Goal: Navigation & Orientation: Find specific page/section

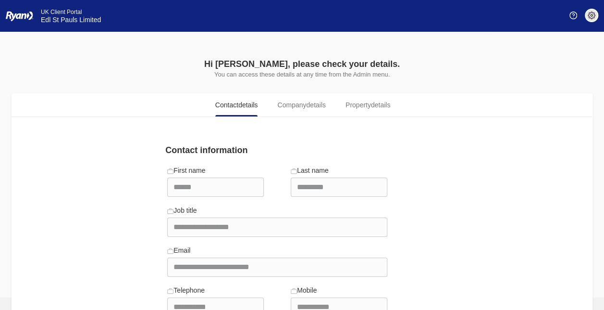
click at [595, 15] on img at bounding box center [592, 16] width 8 height 8
click at [572, 12] on img at bounding box center [574, 16] width 8 height 8
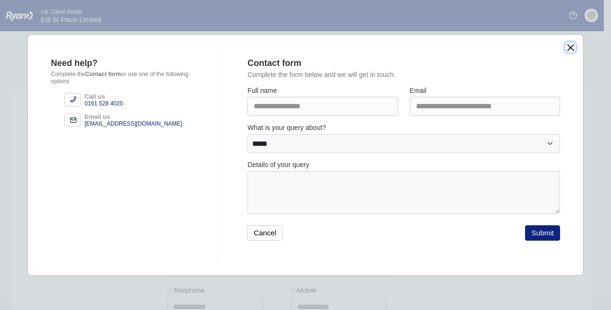
click at [567, 44] on button "close" at bounding box center [571, 47] width 10 height 10
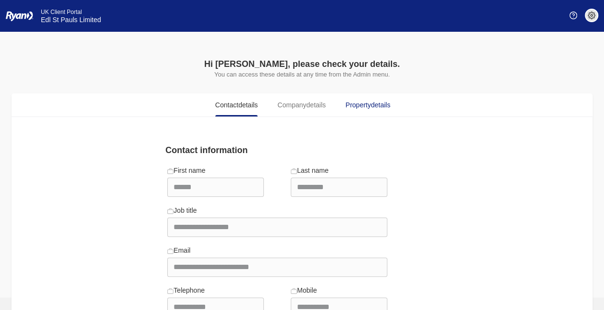
click at [374, 106] on span "details" at bounding box center [380, 105] width 19 height 8
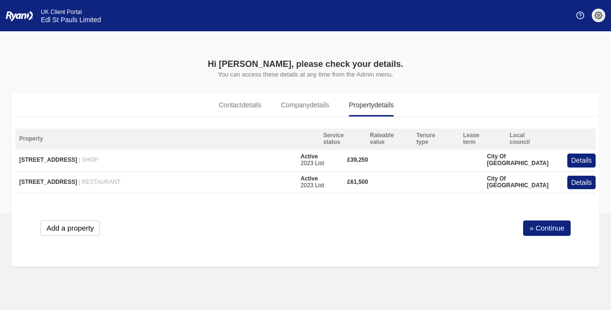
click at [601, 15] on img at bounding box center [599, 16] width 8 height 8
click at [578, 14] on img at bounding box center [581, 16] width 8 height 8
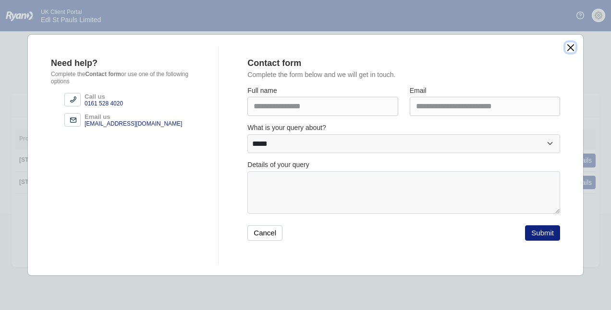
click at [569, 44] on button "close" at bounding box center [571, 47] width 10 height 10
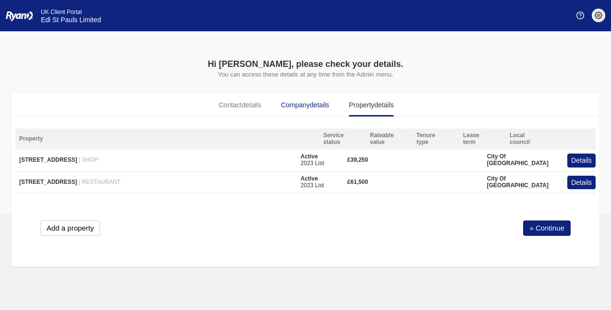
click at [319, 104] on span "details" at bounding box center [319, 105] width 19 height 8
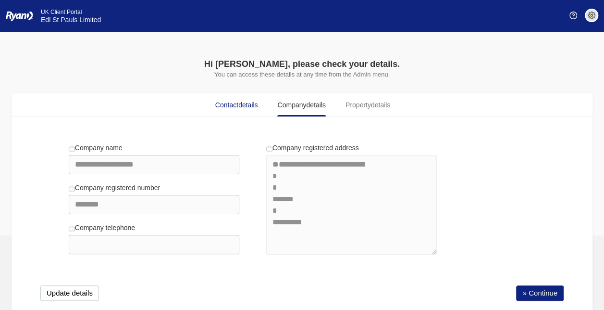
click at [249, 103] on span "details" at bounding box center [247, 105] width 19 height 8
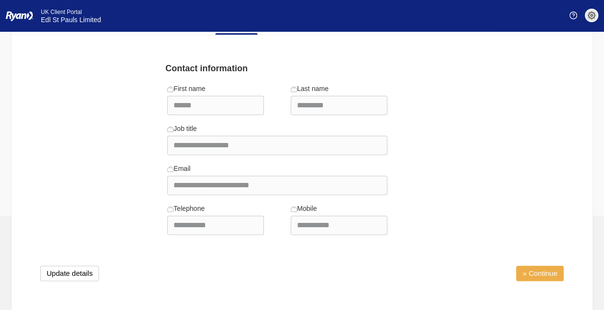
click at [550, 269] on link "» Continue" at bounding box center [540, 272] width 48 height 15
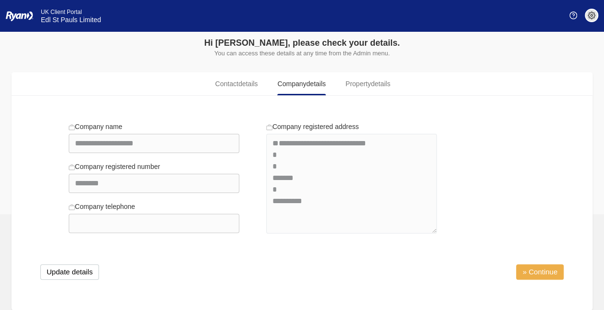
click at [546, 266] on link "» Continue" at bounding box center [540, 271] width 48 height 15
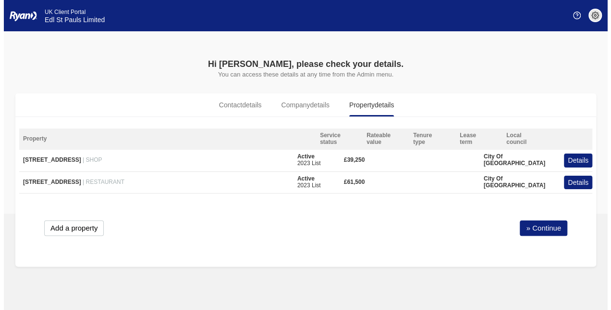
scroll to position [0, 0]
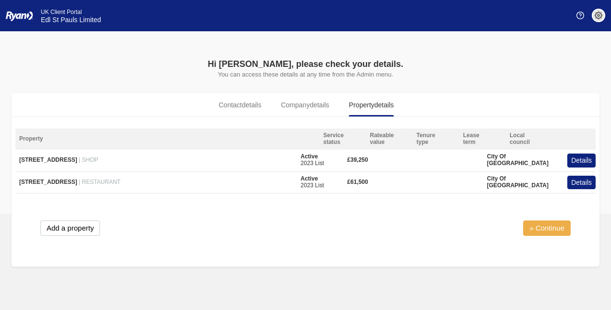
click at [551, 224] on link "» Continue" at bounding box center [548, 227] width 48 height 15
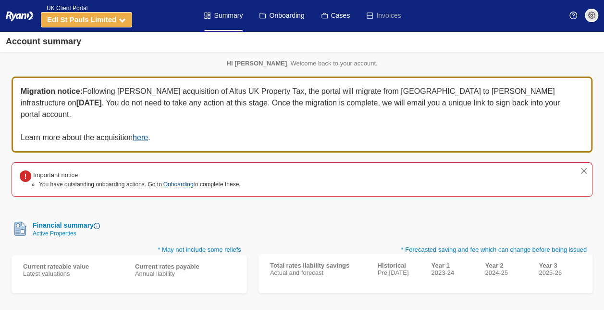
click at [122, 15] on button "Edl St Pauls Limited" at bounding box center [86, 19] width 91 height 15
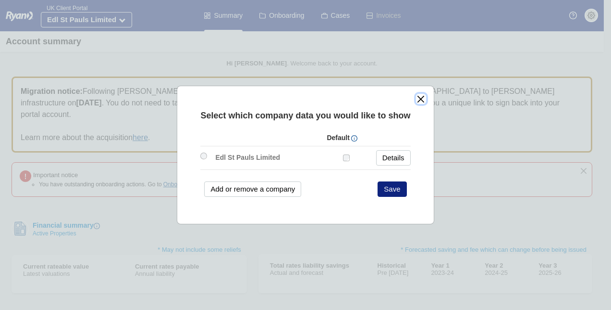
click at [419, 99] on button "close" at bounding box center [421, 99] width 10 height 10
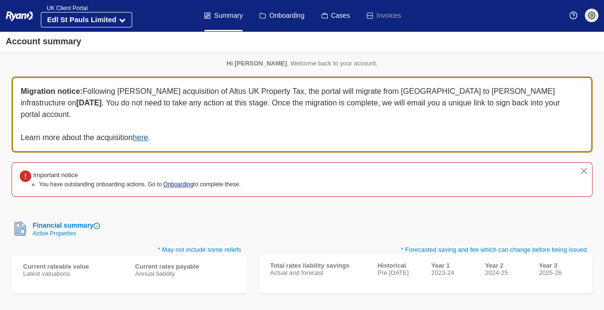
click at [184, 181] on link "Onboarding" at bounding box center [178, 184] width 30 height 7
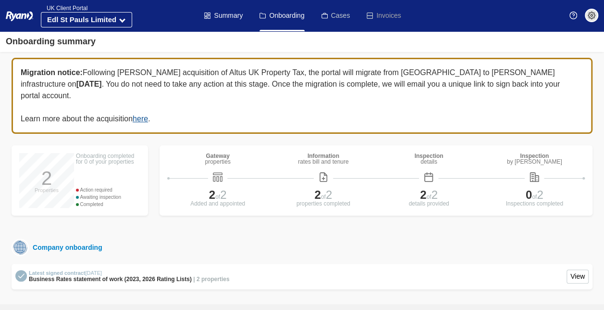
click at [342, 17] on link "Cases" at bounding box center [336, 15] width 29 height 31
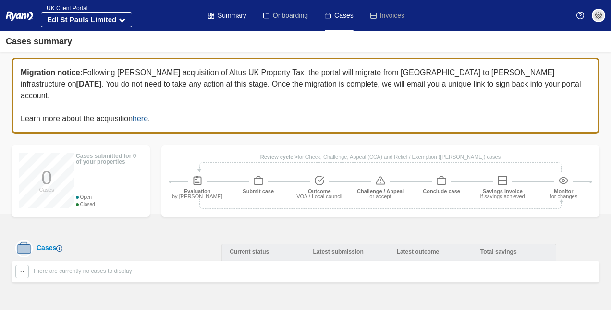
click at [275, 22] on link "Onboarding" at bounding box center [285, 15] width 45 height 31
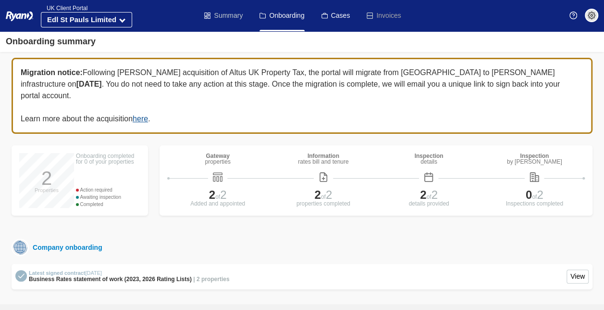
click at [231, 19] on link "Summary" at bounding box center [223, 15] width 38 height 31
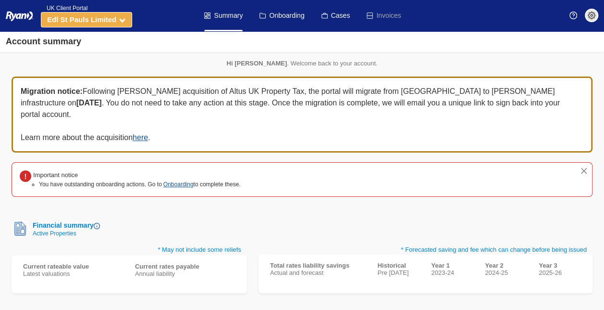
click at [124, 16] on button "Edl St Pauls Limited" at bounding box center [86, 19] width 91 height 15
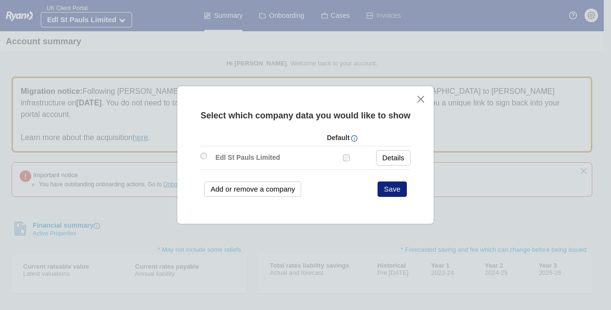
click at [419, 93] on div "Select which company data you would like to show Default Edl St Pauls Limited" at bounding box center [305, 155] width 257 height 138
click at [425, 103] on button "close" at bounding box center [421, 99] width 10 height 10
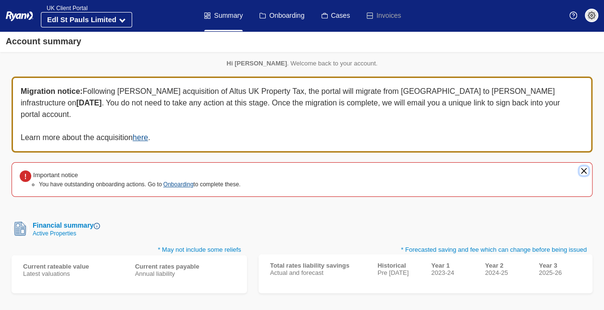
click at [583, 166] on button "close" at bounding box center [584, 170] width 9 height 9
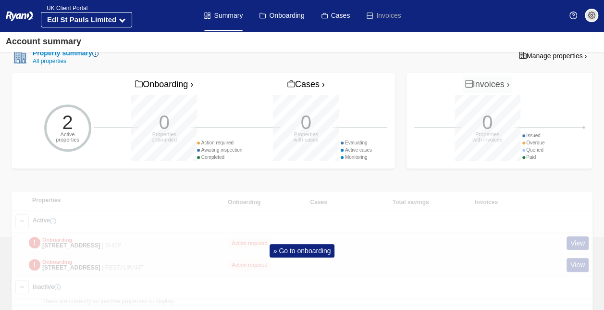
scroll to position [239, 0]
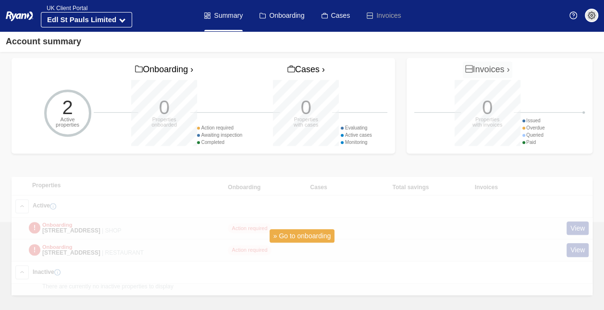
click at [326, 229] on link "» Go to onboarding" at bounding box center [302, 236] width 65 height 14
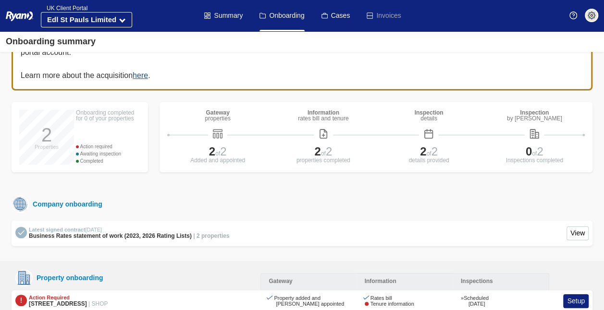
scroll to position [77, 0]
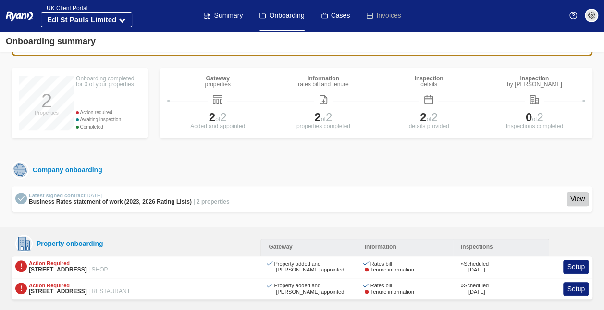
click at [575, 192] on link "View" at bounding box center [578, 199] width 22 height 14
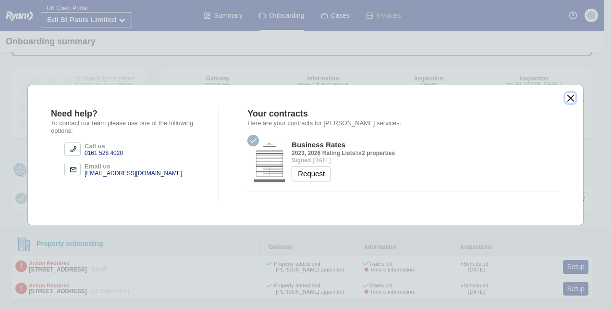
click at [566, 96] on button "close" at bounding box center [571, 98] width 10 height 10
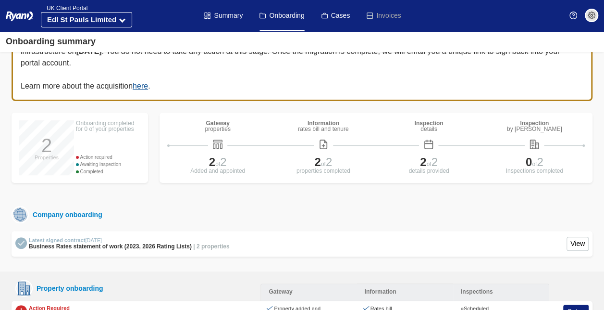
scroll to position [0, 0]
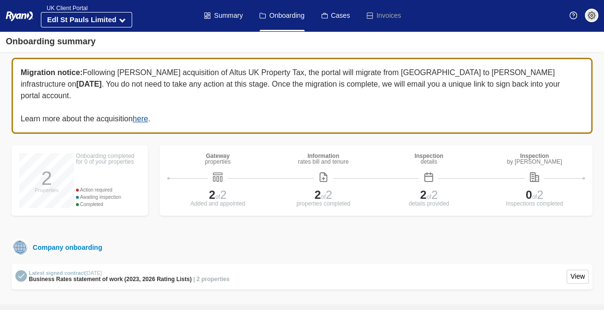
click at [590, 17] on img at bounding box center [592, 16] width 8 height 8
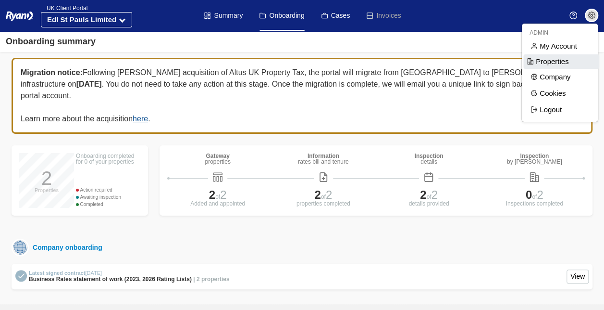
click at [571, 62] on span "Properties" at bounding box center [562, 61] width 76 height 14
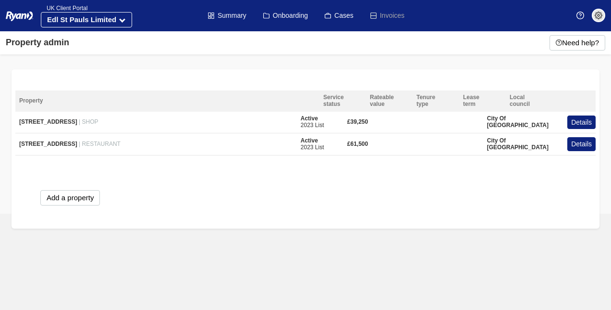
click at [595, 17] on img at bounding box center [599, 16] width 8 height 8
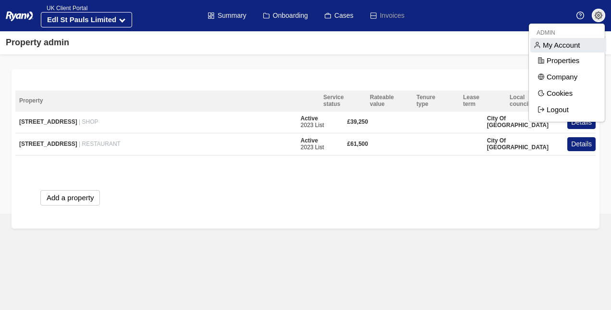
click at [583, 45] on span "My Account" at bounding box center [569, 45] width 76 height 14
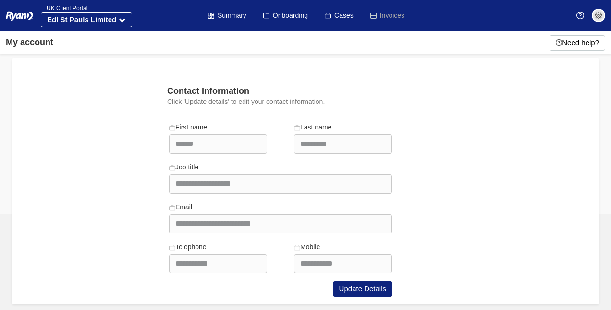
click at [603, 14] on span at bounding box center [598, 15] width 13 height 13
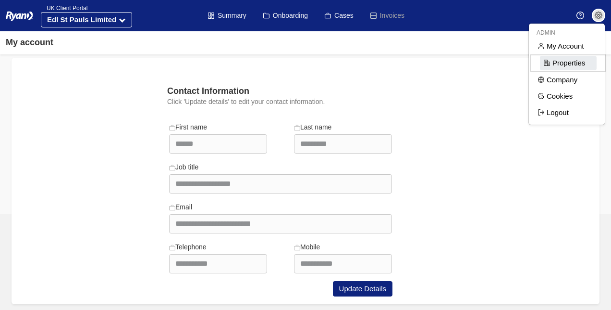
click at [562, 65] on span "Properties" at bounding box center [568, 63] width 57 height 14
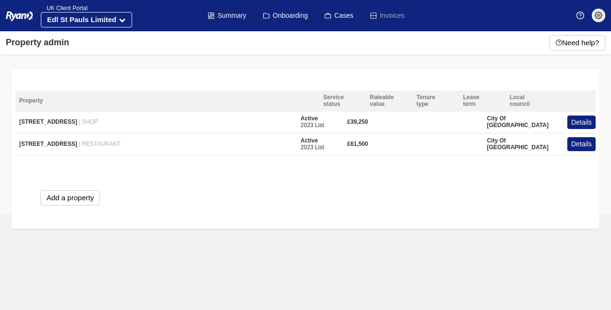
click at [598, 15] on img at bounding box center [599, 16] width 8 height 8
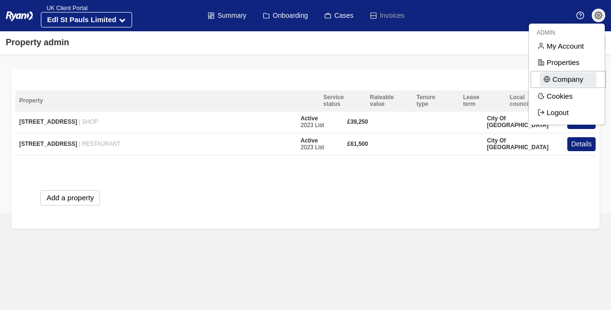
click at [577, 75] on span "Company" at bounding box center [568, 79] width 57 height 14
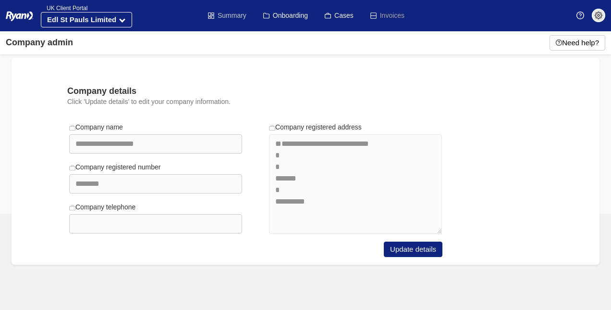
click at [223, 14] on link "Summary" at bounding box center [227, 15] width 38 height 31
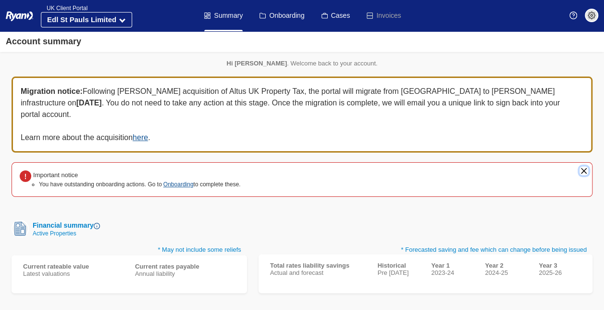
click at [582, 166] on button "close" at bounding box center [584, 170] width 9 height 9
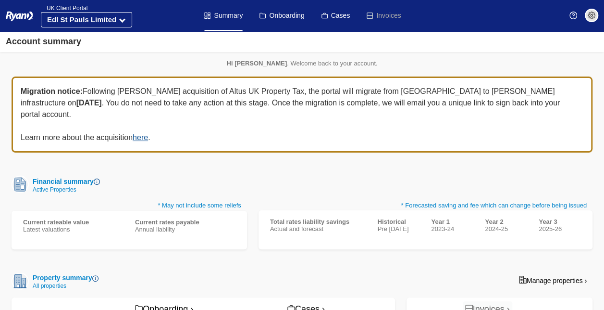
click at [589, 14] on img at bounding box center [592, 16] width 8 height 8
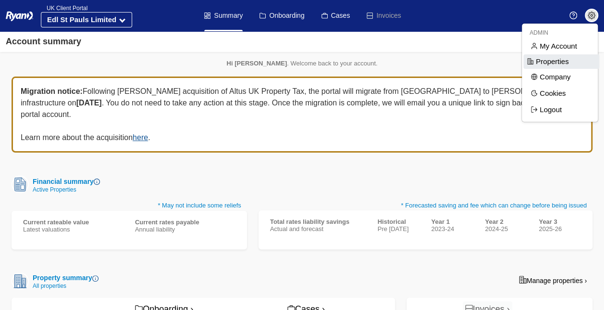
click at [558, 62] on span "Properties" at bounding box center [562, 61] width 76 height 14
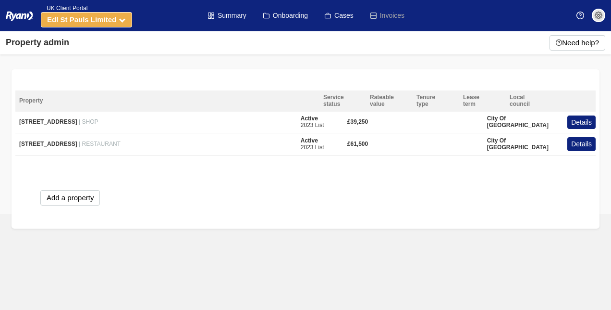
click at [122, 21] on icon at bounding box center [122, 19] width 6 height 6
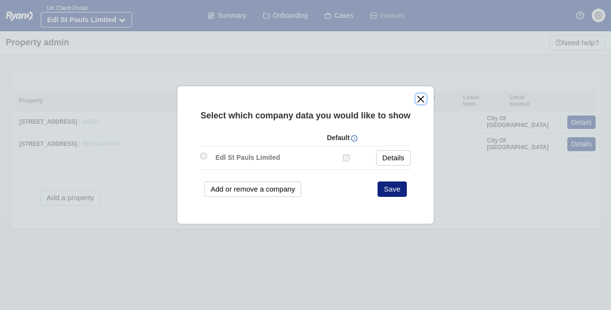
click at [423, 100] on button "close" at bounding box center [421, 99] width 10 height 10
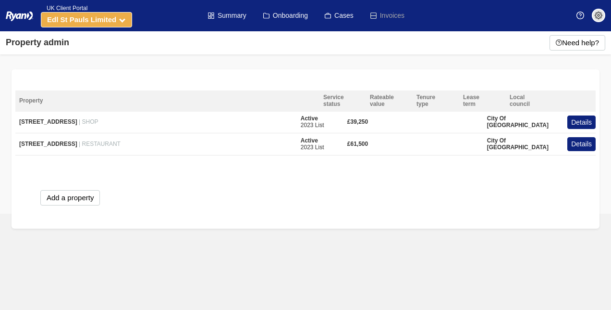
click at [123, 15] on button "Edl St Pauls Limited" at bounding box center [86, 19] width 91 height 15
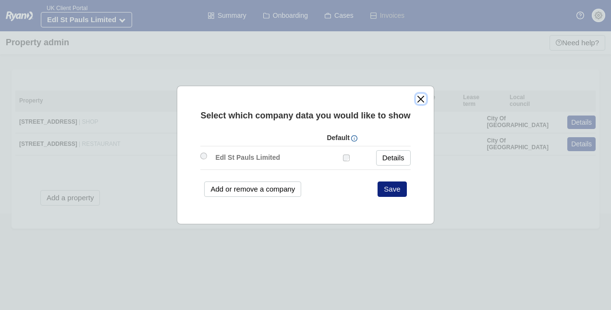
click at [420, 98] on button "close" at bounding box center [421, 99] width 10 height 10
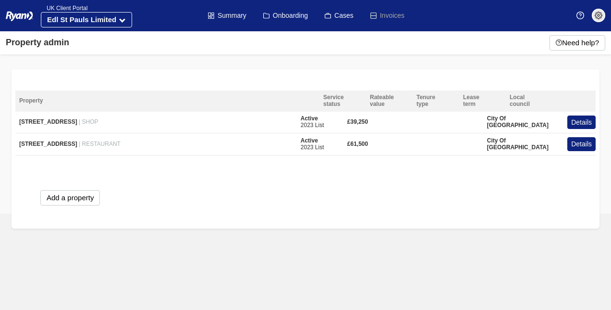
click at [603, 13] on span at bounding box center [598, 15] width 13 height 13
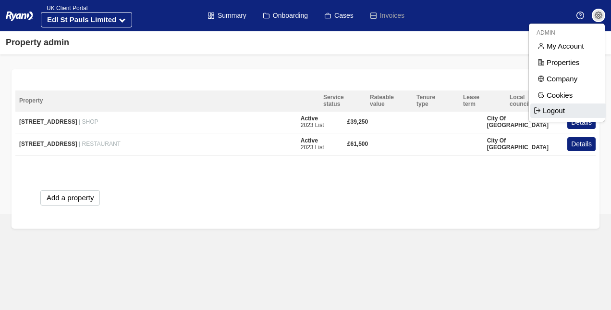
click at [569, 109] on span "Logout" at bounding box center [569, 110] width 76 height 14
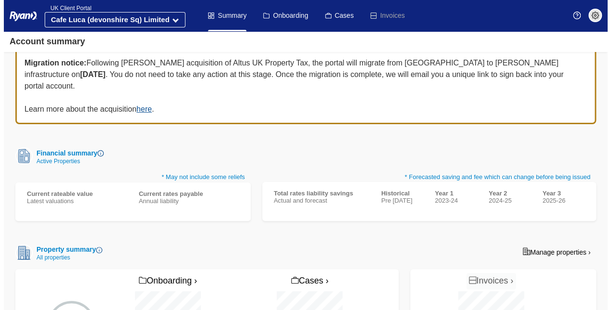
scroll to position [25, 0]
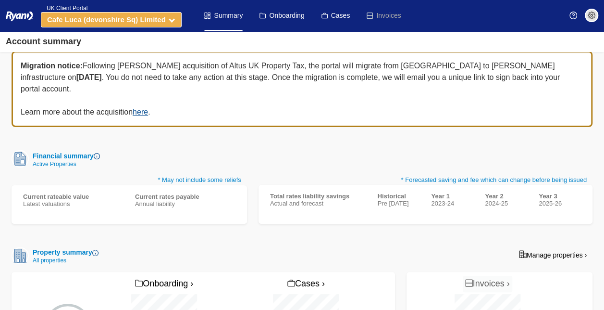
click at [170, 20] on icon at bounding box center [172, 19] width 6 height 6
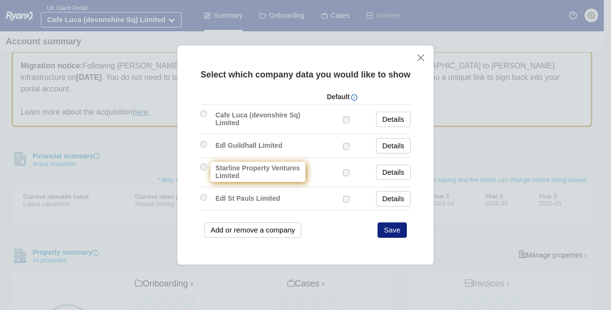
click at [261, 167] on label "Starline Property Ventures Limited" at bounding box center [258, 172] width 95 height 20
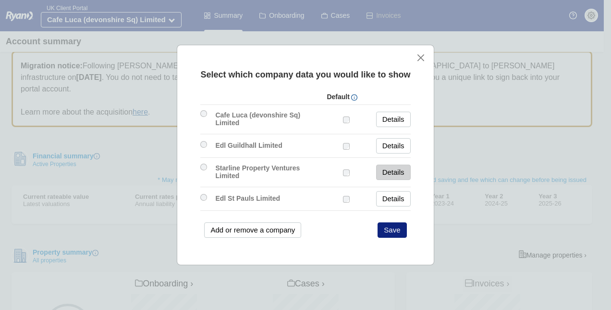
click at [401, 170] on link "Details" at bounding box center [393, 171] width 35 height 15
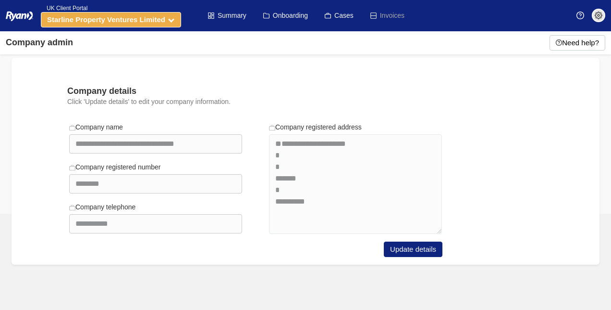
click at [169, 17] on button "Starline Property Ventures Limited" at bounding box center [111, 19] width 140 height 15
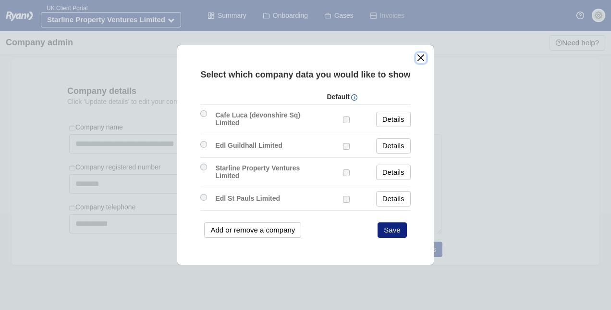
click at [422, 59] on button "close" at bounding box center [421, 58] width 10 height 10
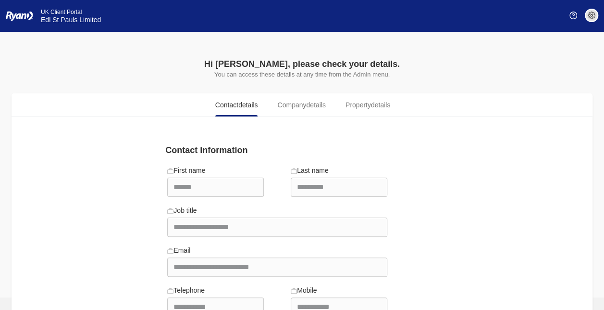
click at [54, 20] on span "Edl St Pauls Limited" at bounding box center [71, 20] width 60 height 8
click at [587, 20] on span at bounding box center [591, 15] width 13 height 13
click at [318, 111] on span "Company details" at bounding box center [301, 105] width 48 height 23
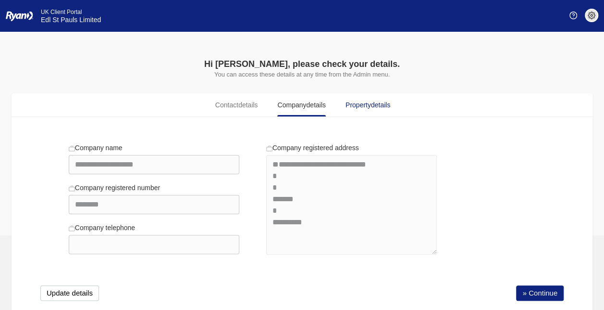
click at [349, 103] on span "Property details" at bounding box center [368, 105] width 45 height 10
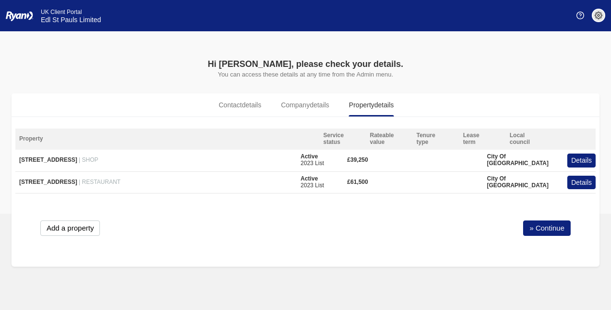
click at [48, 16] on span "Edl St Pauls Limited" at bounding box center [71, 20] width 60 height 8
click at [595, 20] on span at bounding box center [598, 15] width 13 height 13
click at [591, 38] on link "Logout" at bounding box center [569, 45] width 76 height 14
